Goal: Task Accomplishment & Management: Manage account settings

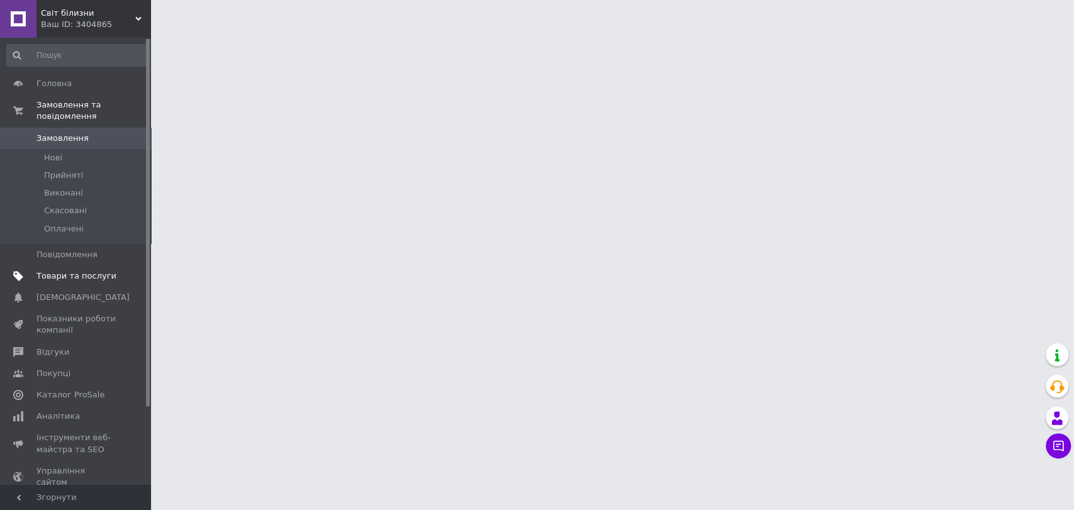
click at [76, 271] on span "Товари та послуги" at bounding box center [77, 276] width 80 height 11
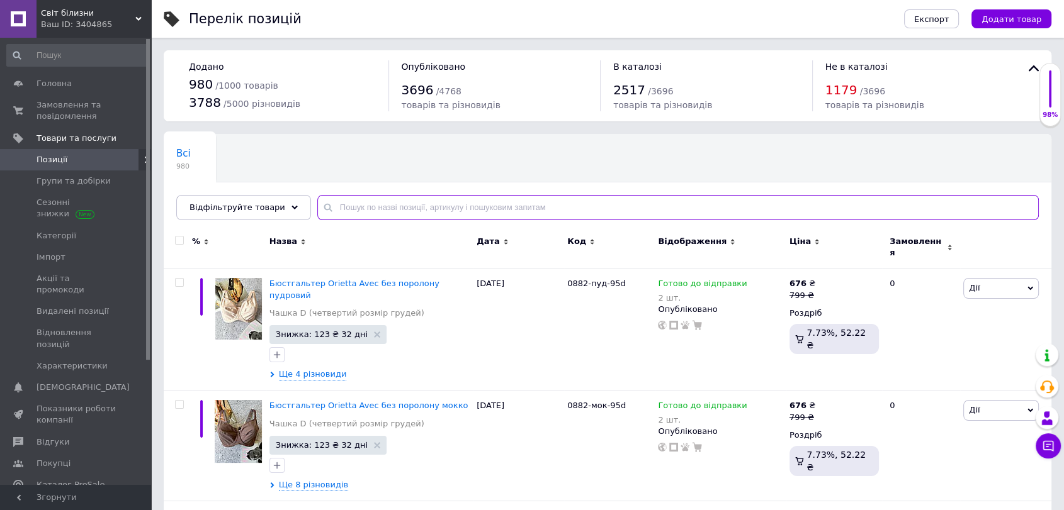
click at [365, 206] on input "text" at bounding box center [677, 207] width 721 height 25
type input "0369"
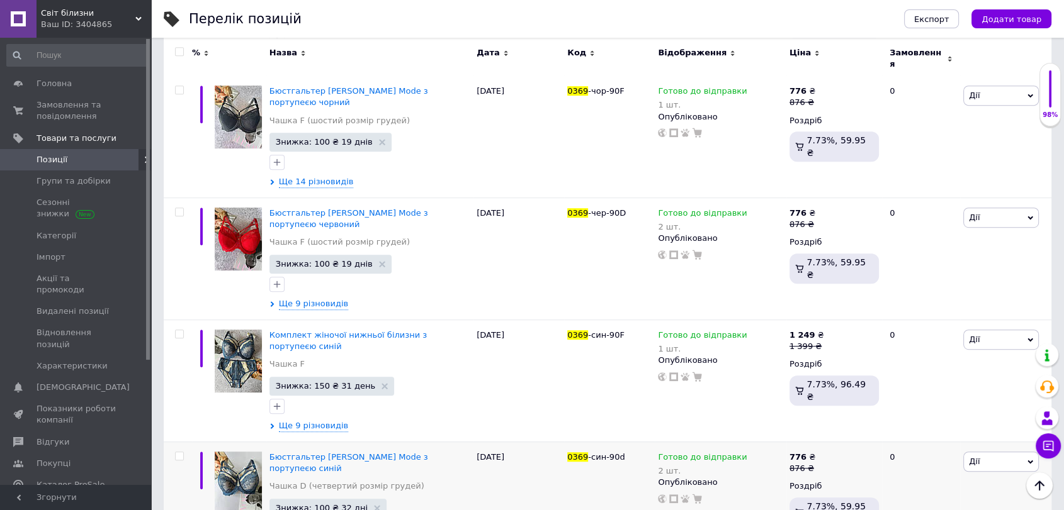
scroll to position [680, 0]
click at [320, 381] on div "Комплект жіночої нижньої білизни з портупеєю синій Чашка F Знижка: 150 ₴ 31 ден…" at bounding box center [369, 382] width 207 height 122
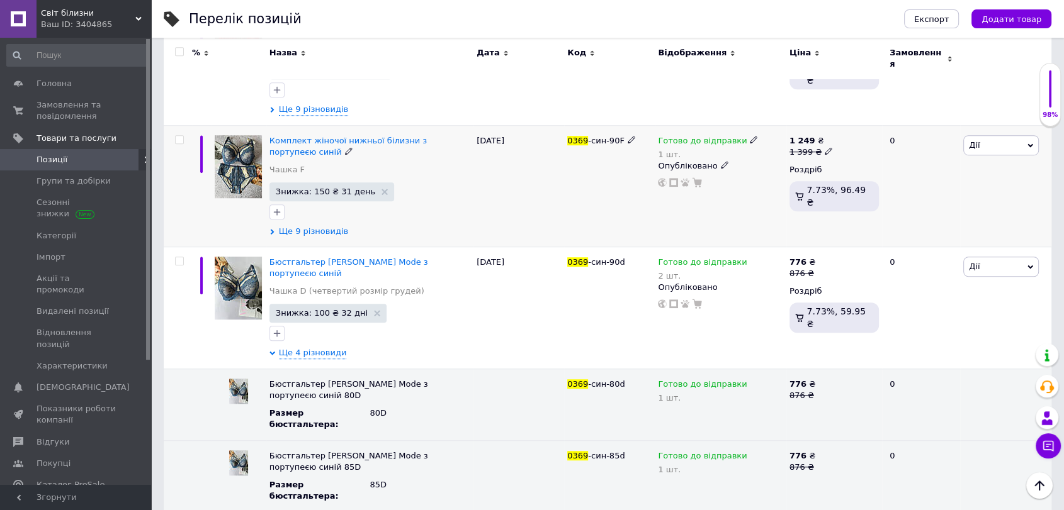
click at [317, 226] on span "Ще 9 різновидів" at bounding box center [313, 231] width 69 height 11
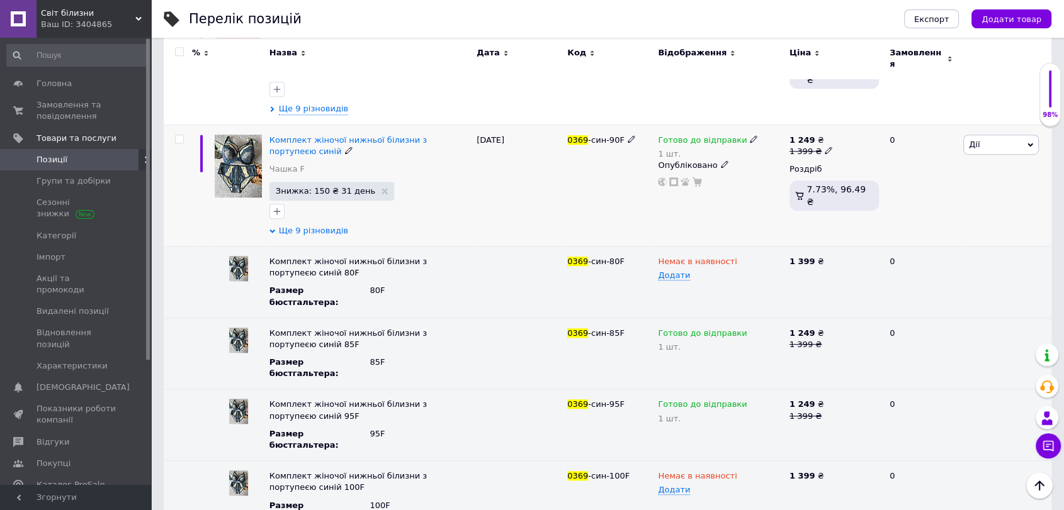
click at [298, 225] on span "Ще 9 різновидів" at bounding box center [313, 230] width 69 height 11
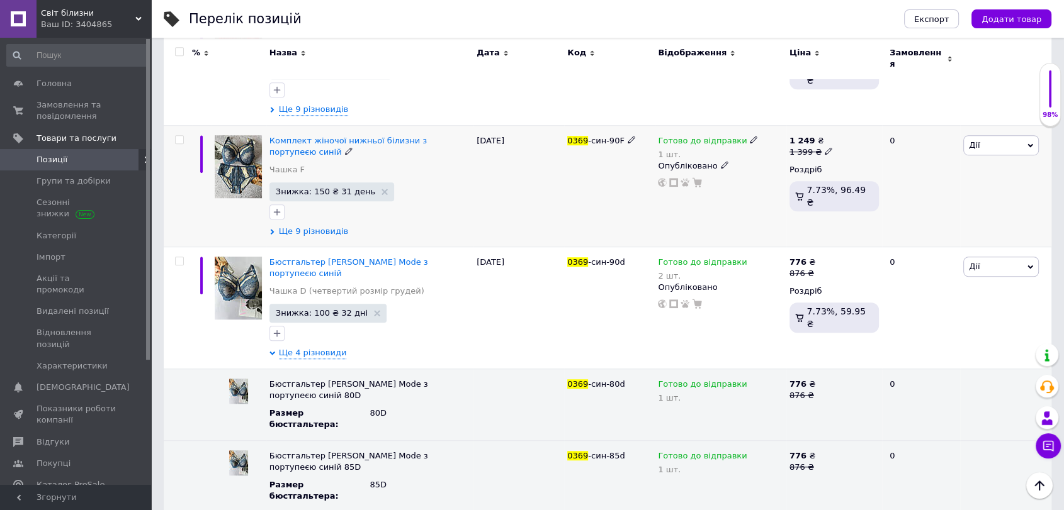
click at [298, 226] on span "Ще 9 різновидів" at bounding box center [313, 231] width 69 height 11
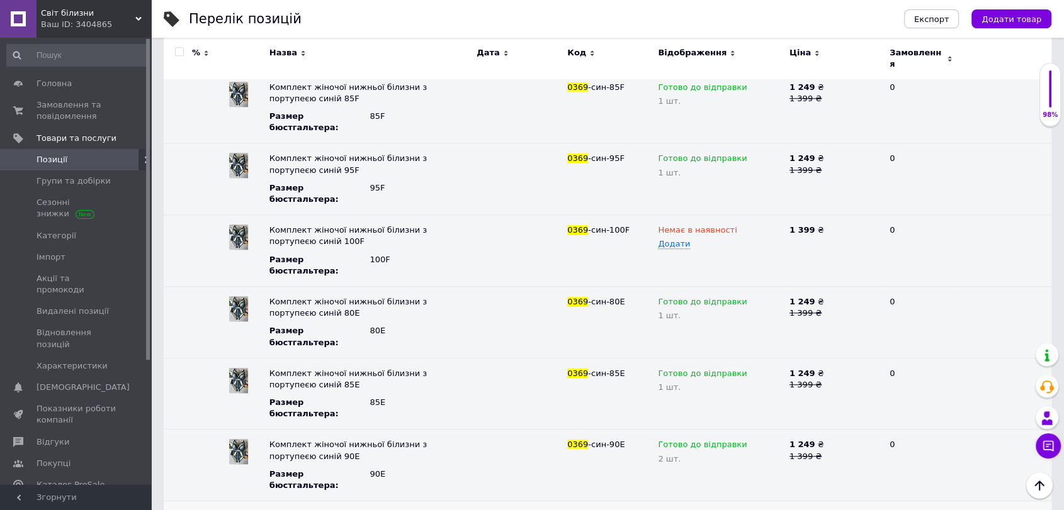
scroll to position [1156, 0]
